Goal: Obtain resource: Obtain resource

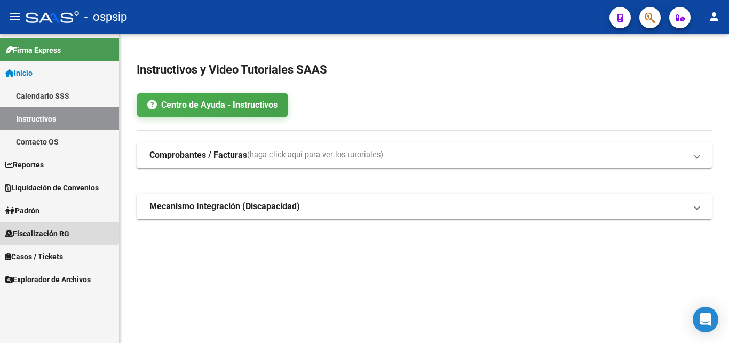
click at [31, 233] on span "Fiscalización RG" at bounding box center [37, 234] width 64 height 12
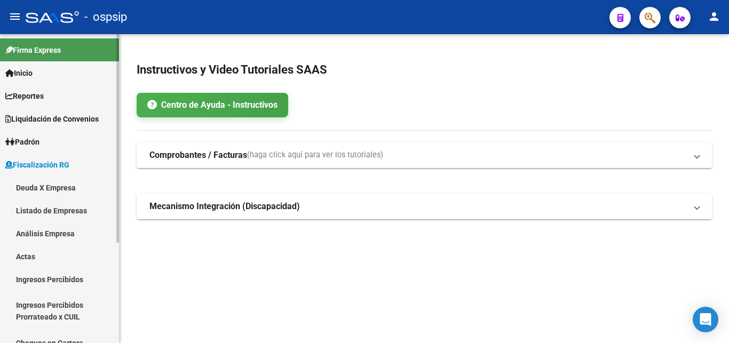
click at [41, 188] on link "Deuda X Empresa" at bounding box center [59, 187] width 119 height 23
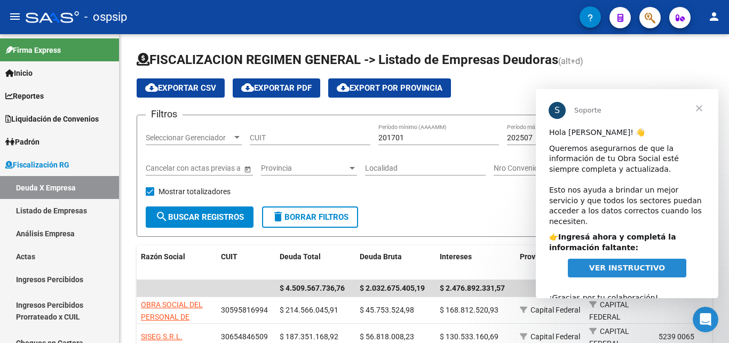
click at [700, 103] on span "Cerrar" at bounding box center [699, 108] width 38 height 38
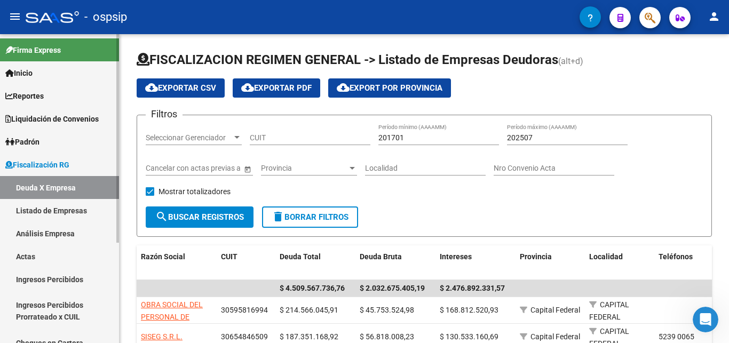
click at [29, 223] on link "Análisis Empresa" at bounding box center [59, 233] width 119 height 23
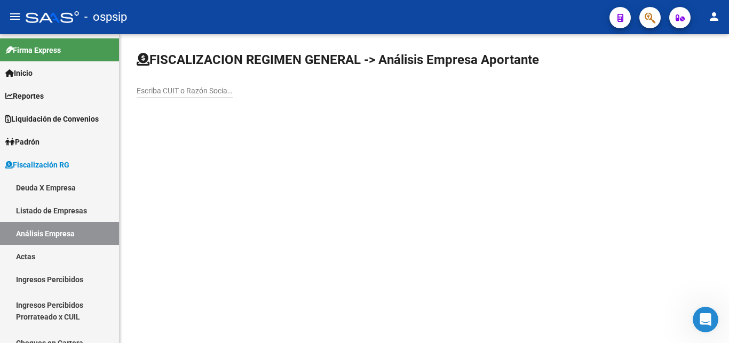
click at [165, 88] on input "Escriba CUIT o Razón Social para buscar" at bounding box center [185, 90] width 96 height 9
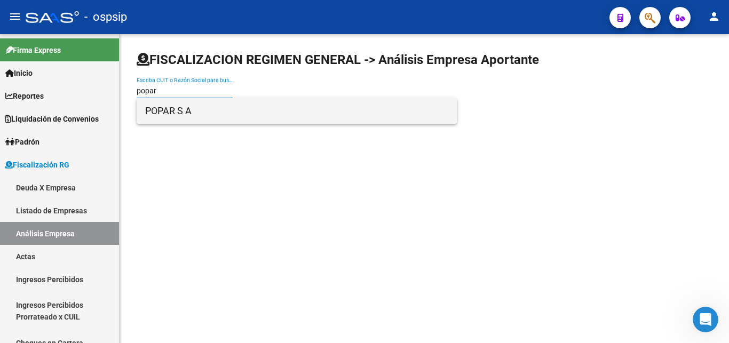
type input "popar"
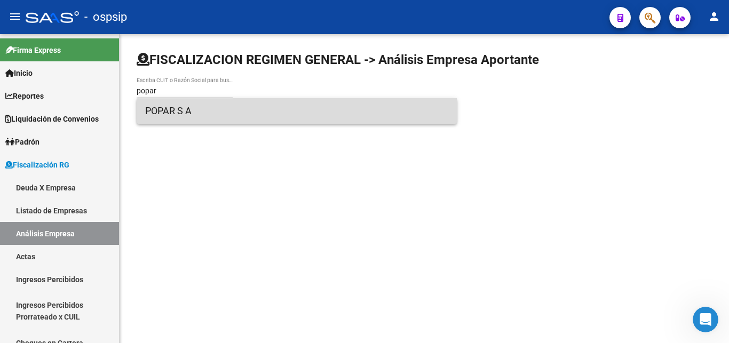
click at [169, 109] on span "POPAR S A" at bounding box center [296, 111] width 303 height 26
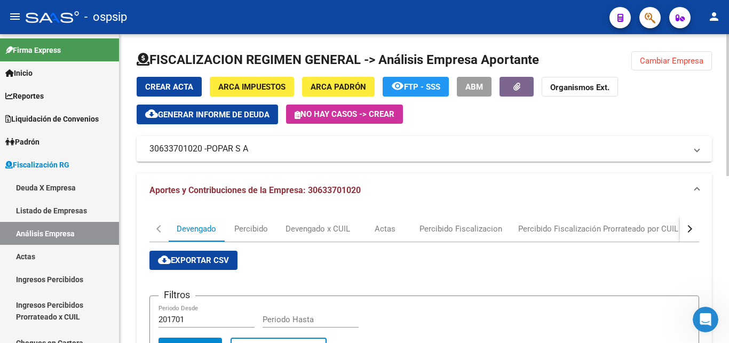
click at [487, 120] on div "Crear Acta ARCA Impuestos ARCA Padrón remove_red_eye FTP - SSS ABM Organismos E…" at bounding box center [424, 101] width 575 height 48
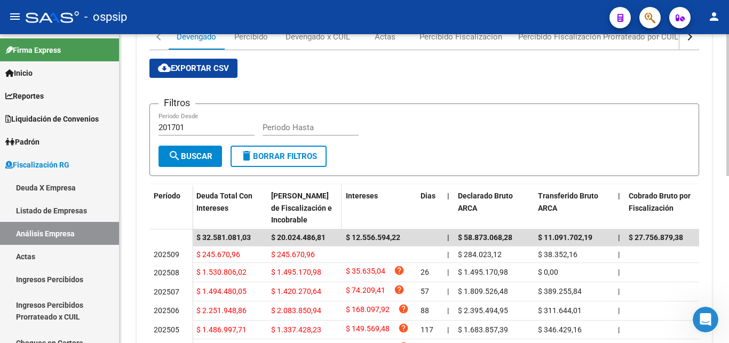
scroll to position [218, 0]
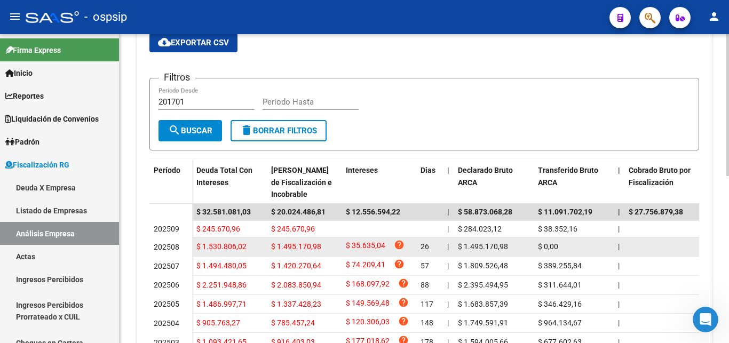
click at [161, 247] on span "202508" at bounding box center [167, 247] width 26 height 9
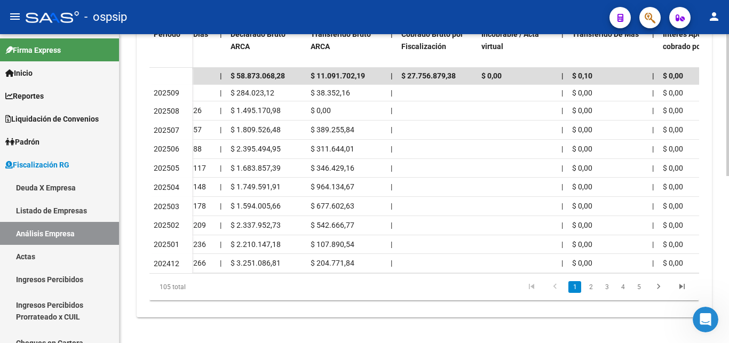
scroll to position [0, 0]
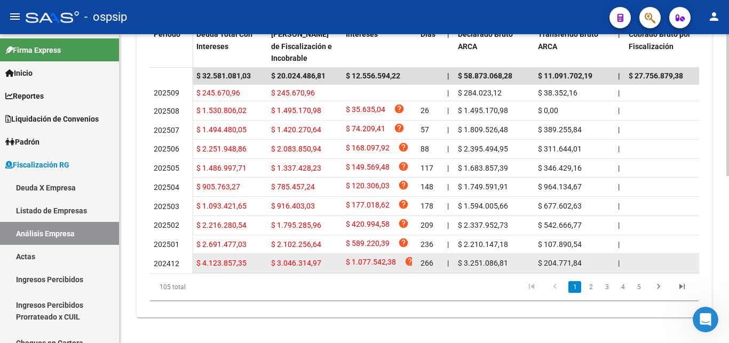
click at [152, 264] on datatable-body-cell "202412" at bounding box center [170, 263] width 43 height 19
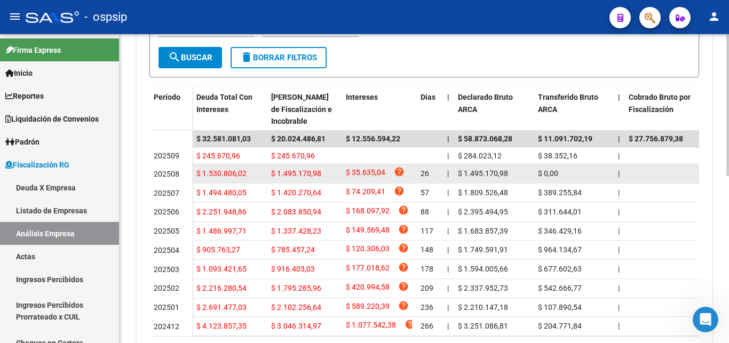
scroll to position [309, 0]
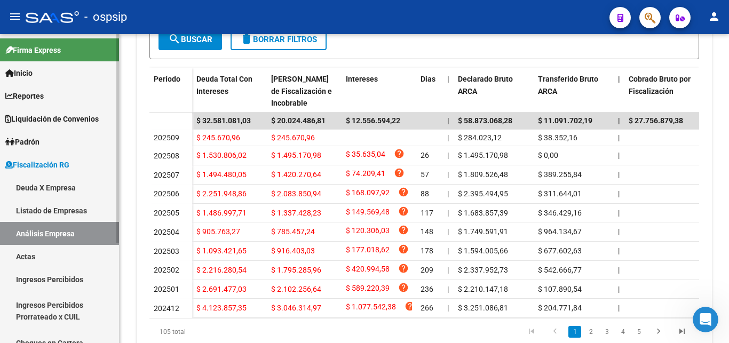
click at [41, 189] on link "Deuda X Empresa" at bounding box center [59, 187] width 119 height 23
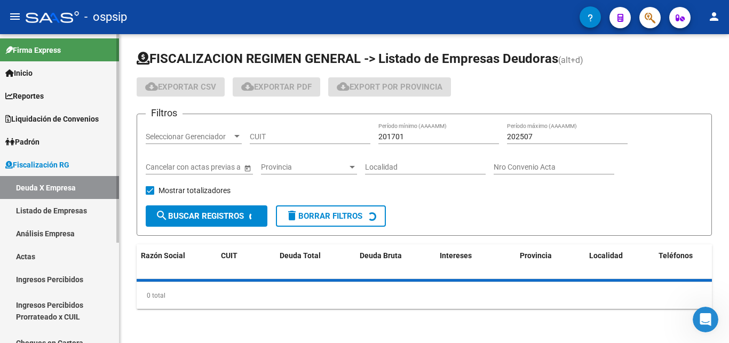
scroll to position [1, 0]
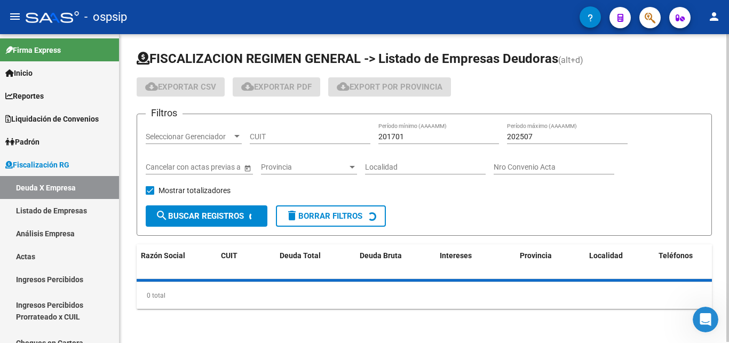
click at [257, 132] on div "CUIT" at bounding box center [310, 133] width 121 height 21
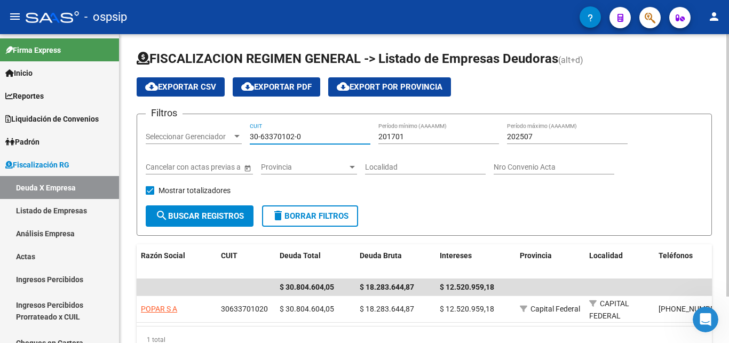
type input "30-63370102-0"
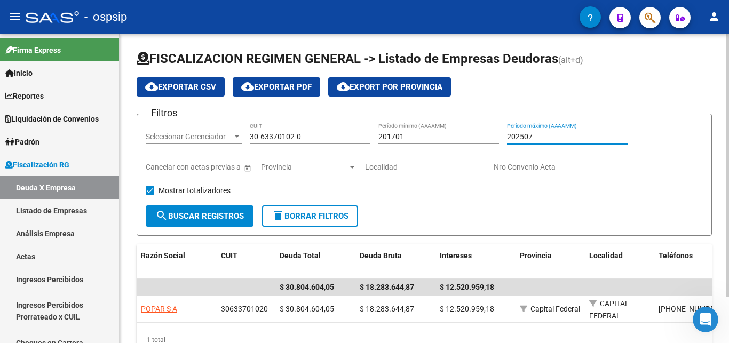
click at [534, 134] on input "202507" at bounding box center [567, 136] width 121 height 9
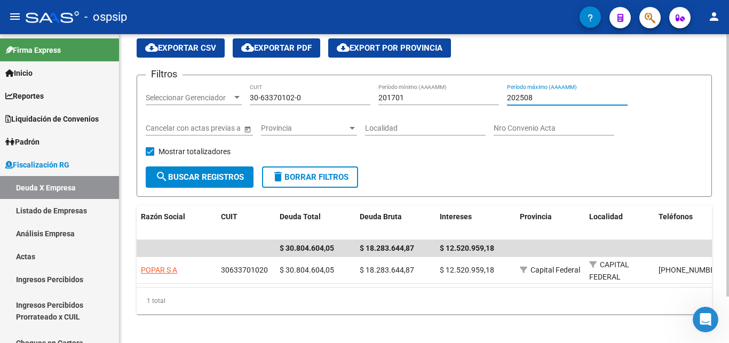
scroll to position [54, 0]
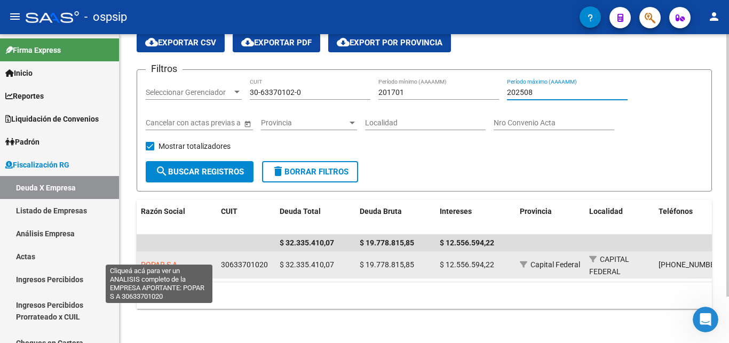
type input "202508"
click at [152, 260] on span "POPAR S A" at bounding box center [159, 264] width 36 height 9
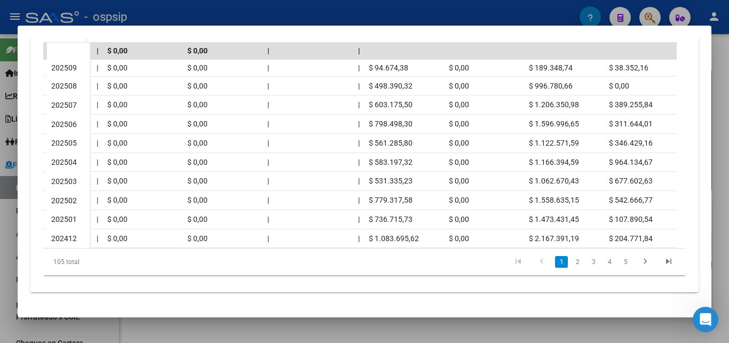
scroll to position [0, 685]
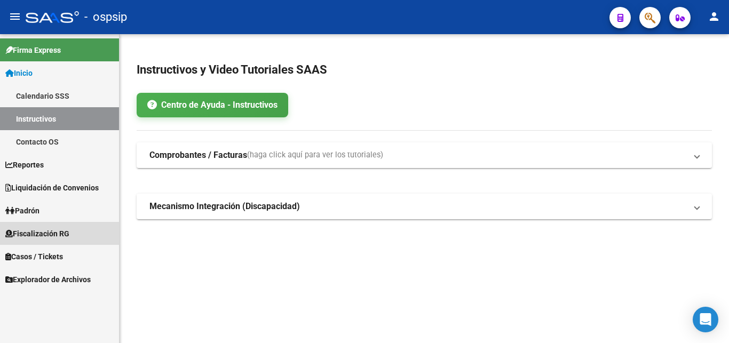
click at [38, 230] on span "Fiscalización RG" at bounding box center [37, 234] width 64 height 12
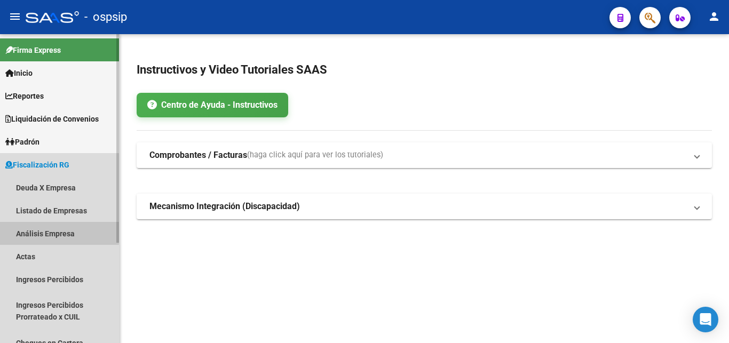
click at [31, 231] on link "Análisis Empresa" at bounding box center [59, 233] width 119 height 23
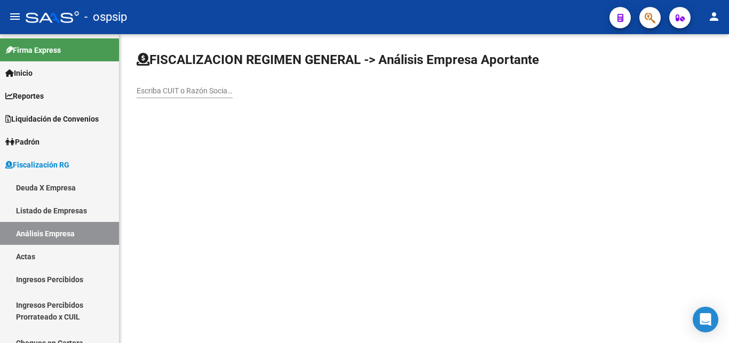
drag, startPoint x: 159, startPoint y: 79, endPoint x: 151, endPoint y: 92, distance: 15.3
click at [158, 79] on div "Escriba CUIT o Razón Social para buscar" at bounding box center [185, 87] width 96 height 21
click at [151, 92] on input "Escriba CUIT o Razón Social para buscar" at bounding box center [185, 90] width 96 height 9
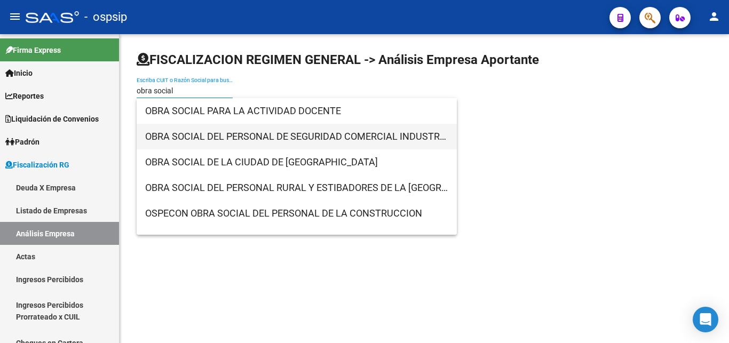
type input "obra social"
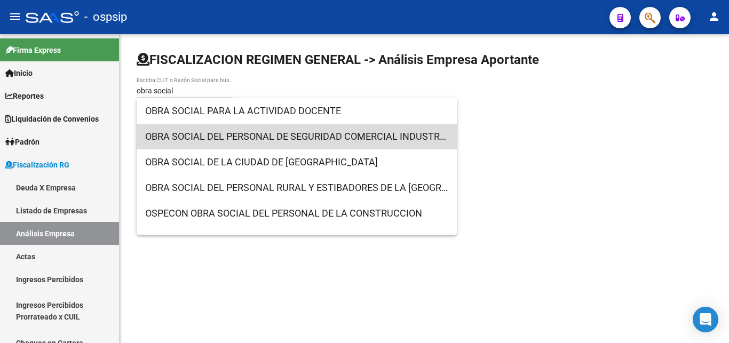
click at [360, 137] on span "OBRA SOCIAL DEL PERSONAL DE SEGURIDAD COMERCIAL INDUSTRIAL E INVESTIGACIONES PR…" at bounding box center [296, 137] width 303 height 26
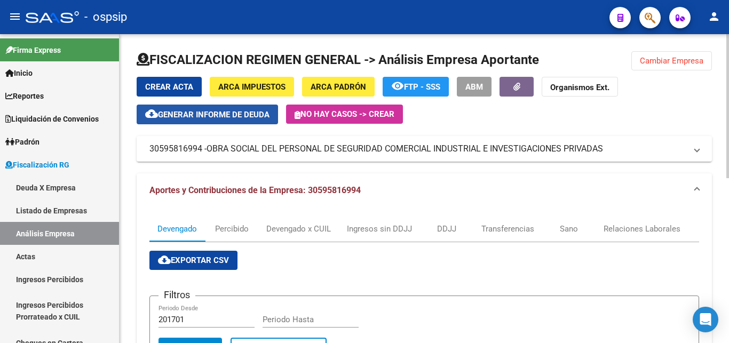
click at [187, 109] on button "cloud_download Generar informe de deuda" at bounding box center [207, 115] width 141 height 20
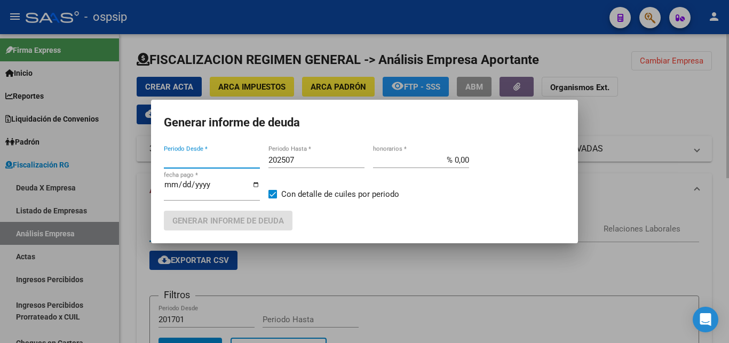
type input "201701"
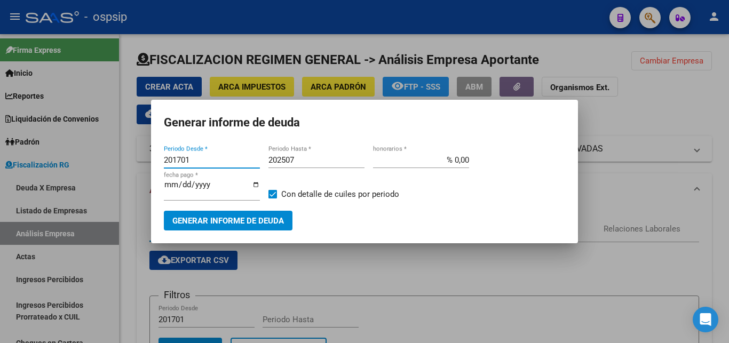
click at [193, 162] on input "201701" at bounding box center [212, 160] width 96 height 10
click at [201, 157] on div "201701 Periodo Desde *" at bounding box center [212, 160] width 96 height 16
click at [295, 162] on input "202507" at bounding box center [316, 160] width 96 height 10
type input "202509"
click at [274, 193] on span at bounding box center [272, 194] width 9 height 9
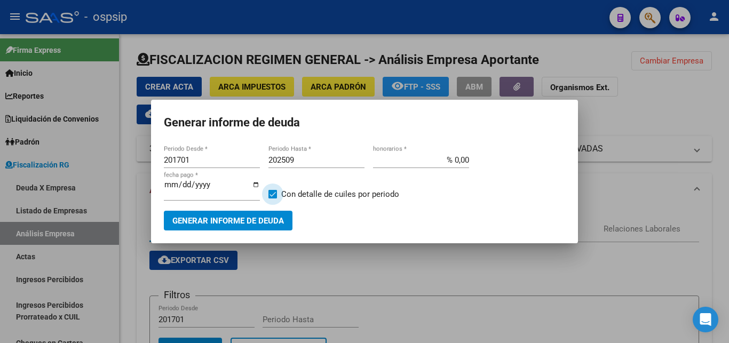
click at [273, 199] on input "Con detalle de cuiles por periodo" at bounding box center [272, 199] width 1 height 1
checkbox input "false"
click at [233, 216] on span "Generar informe de deuda" at bounding box center [228, 221] width 112 height 10
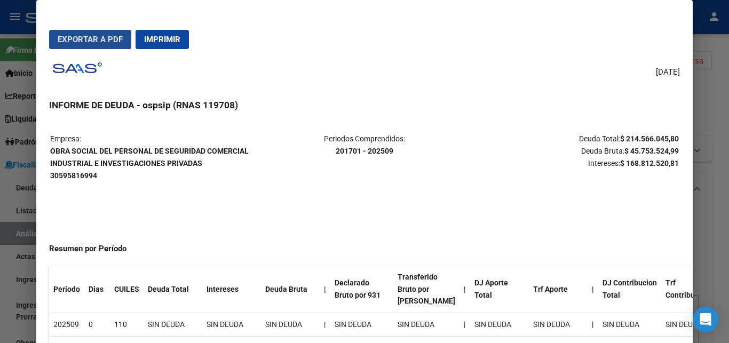
click at [81, 36] on span "Exportar a PDF" at bounding box center [90, 40] width 65 height 10
